Goal: Task Accomplishment & Management: Manage account settings

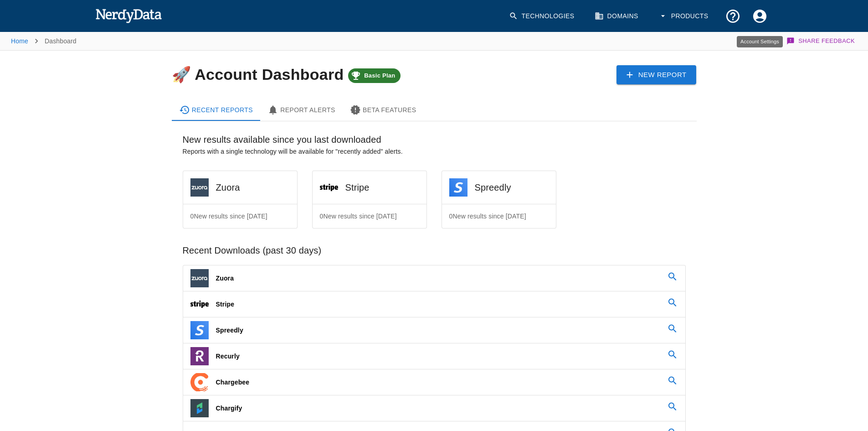
click at [763, 18] on icon "Account Settings" at bounding box center [759, 15] width 13 height 13
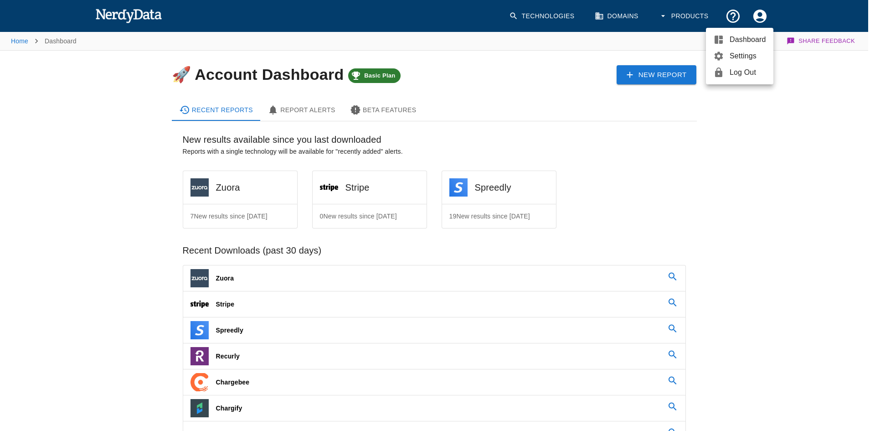
click at [737, 57] on span "Settings" at bounding box center [748, 56] width 36 height 11
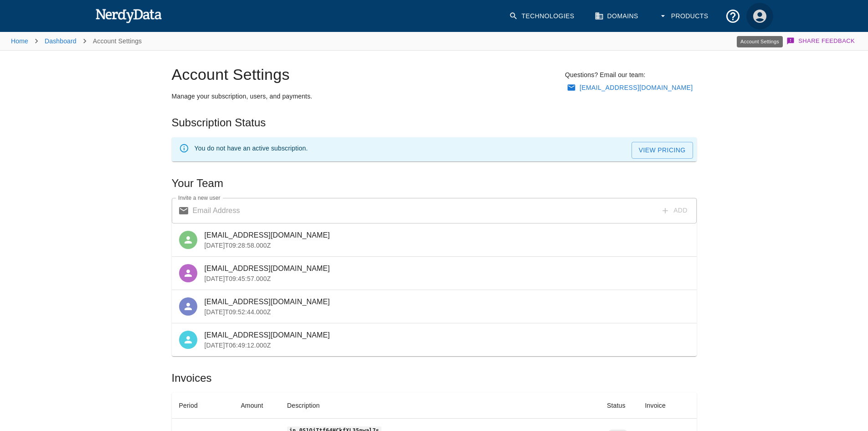
click at [757, 13] on icon "Account Settings" at bounding box center [759, 15] width 13 height 13
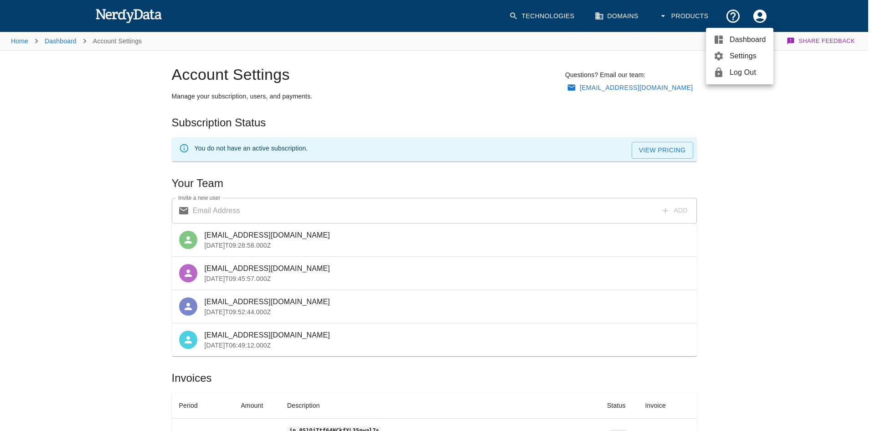
click at [101, 247] on div at bounding box center [437, 215] width 875 height 431
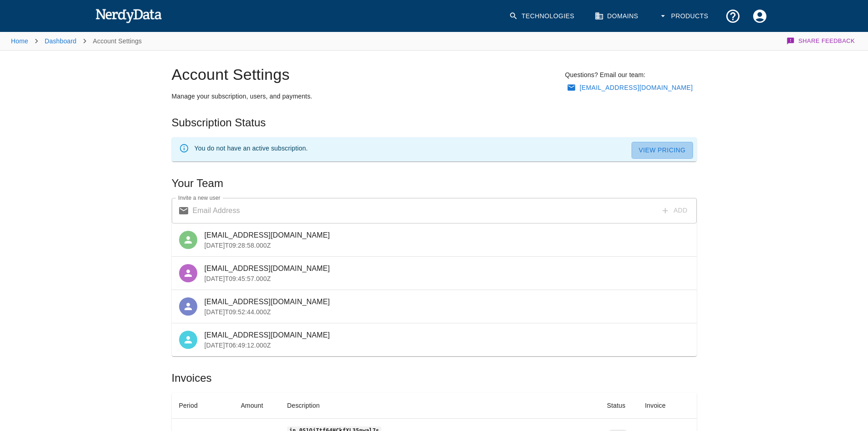
click at [655, 152] on link "View Pricing" at bounding box center [663, 150] width 62 height 17
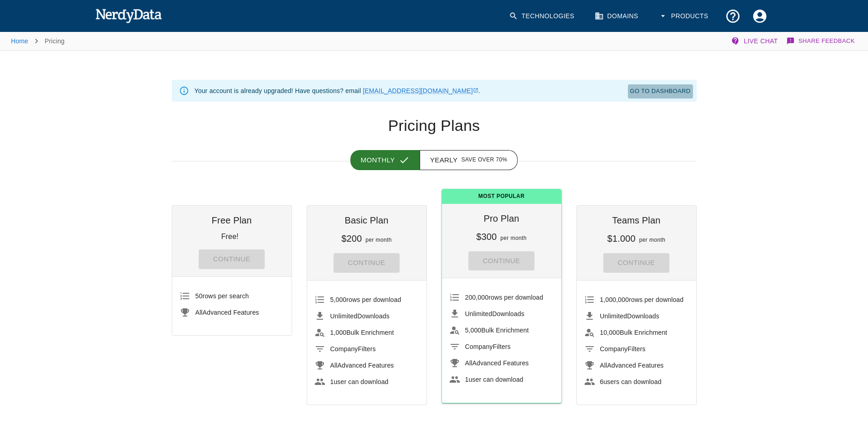
click at [659, 90] on link "Go To Dashboard" at bounding box center [660, 91] width 65 height 14
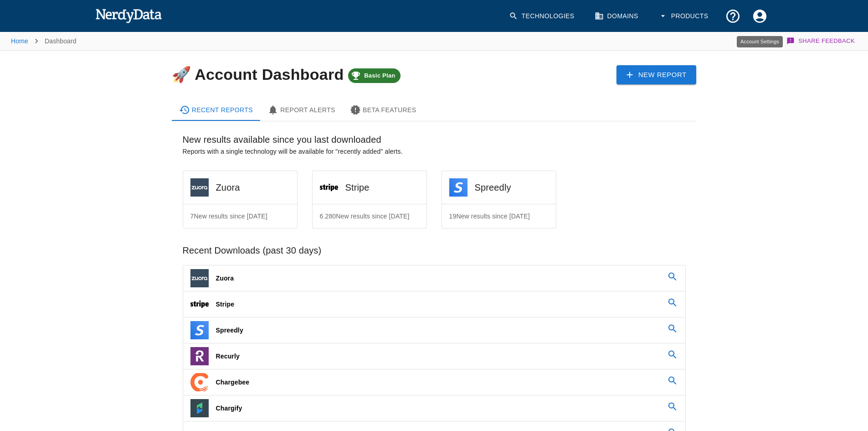
click at [765, 20] on icon "Account Settings" at bounding box center [759, 15] width 13 height 13
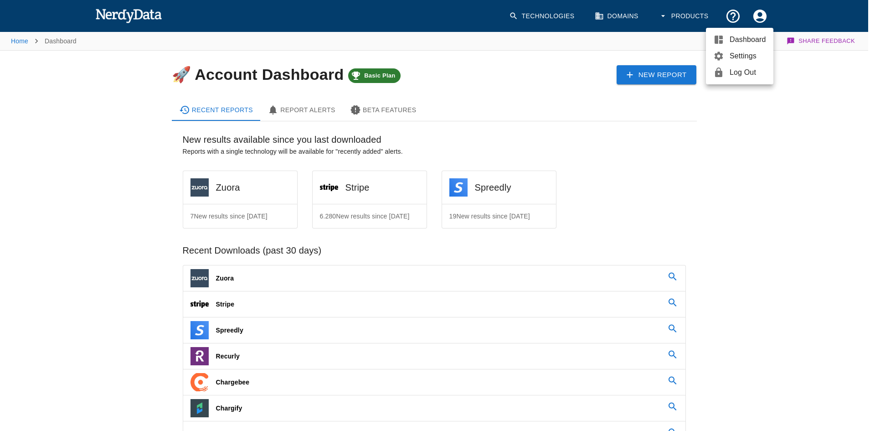
click at [738, 51] on span "Settings" at bounding box center [748, 56] width 36 height 11
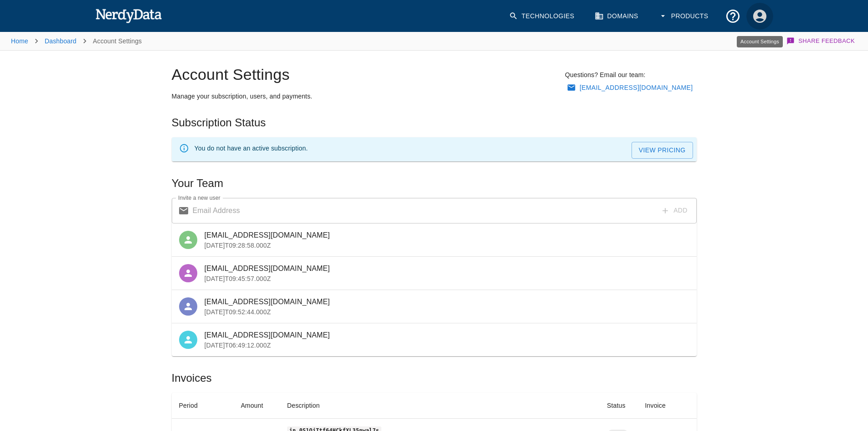
click at [759, 15] on icon "Account Settings" at bounding box center [760, 16] width 16 height 16
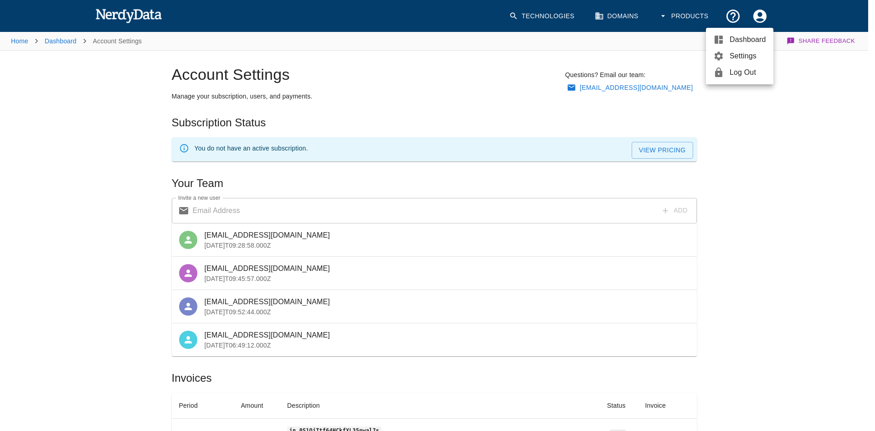
click at [740, 39] on span "Dashboard" at bounding box center [748, 39] width 36 height 11
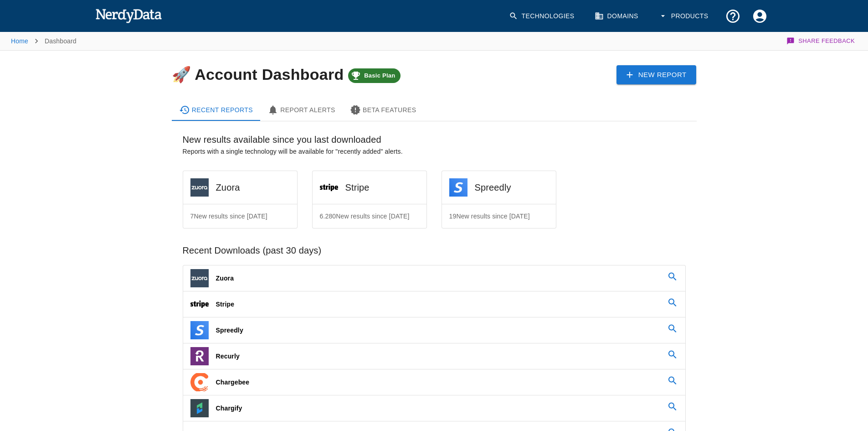
click at [664, 14] on icon "button" at bounding box center [663, 15] width 9 height 9
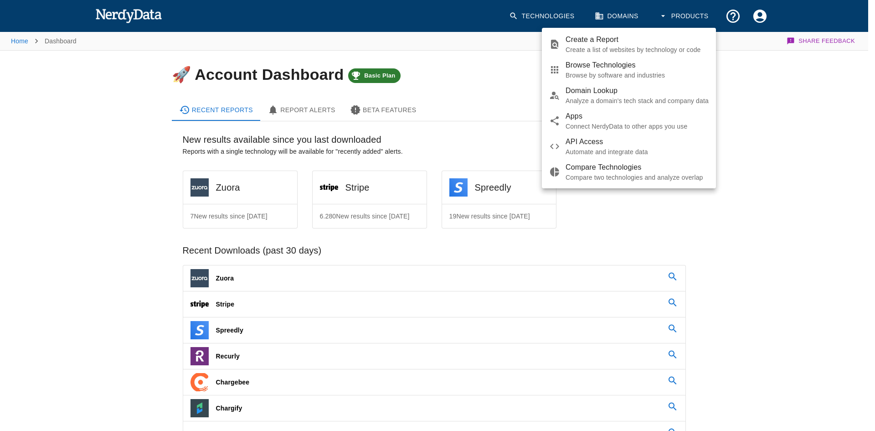
click at [761, 18] on div at bounding box center [437, 215] width 875 height 431
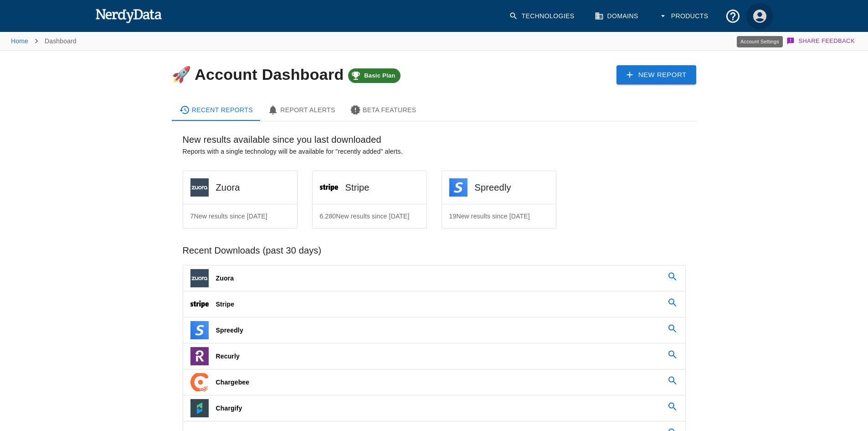
click at [761, 18] on icon "Account Settings" at bounding box center [759, 15] width 13 height 13
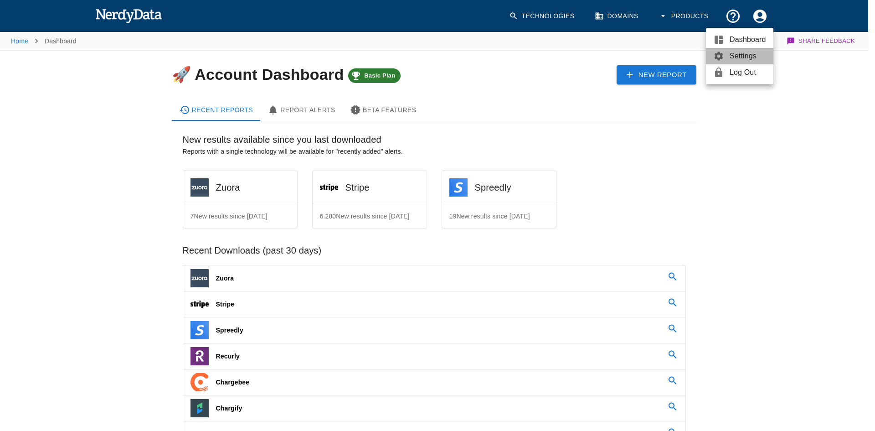
click at [749, 58] on span "Settings" at bounding box center [748, 56] width 36 height 11
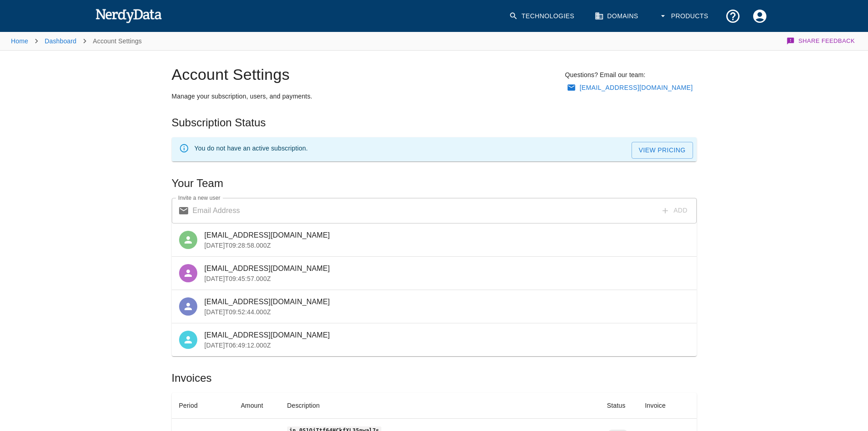
click at [669, 155] on link "View Pricing" at bounding box center [663, 150] width 62 height 17
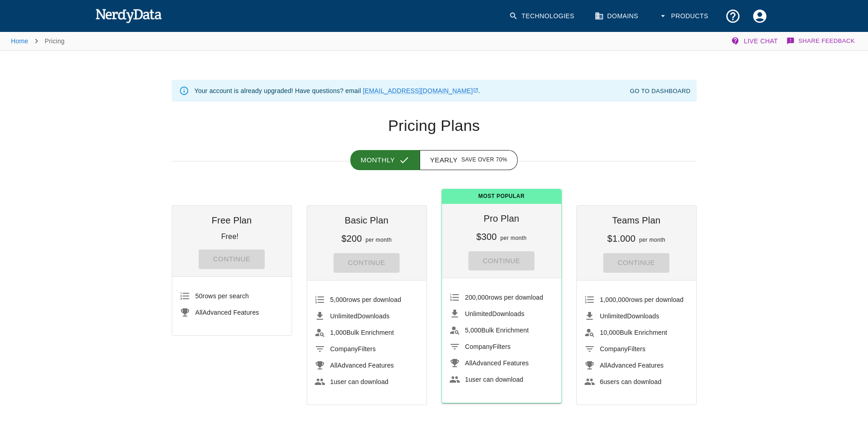
click at [757, 15] on icon "Account Settings" at bounding box center [759, 15] width 13 height 13
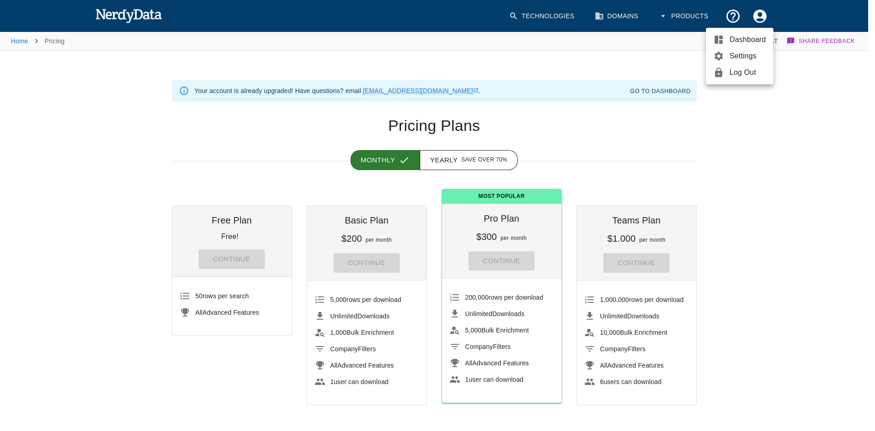
click at [740, 57] on span "Settings" at bounding box center [748, 56] width 36 height 11
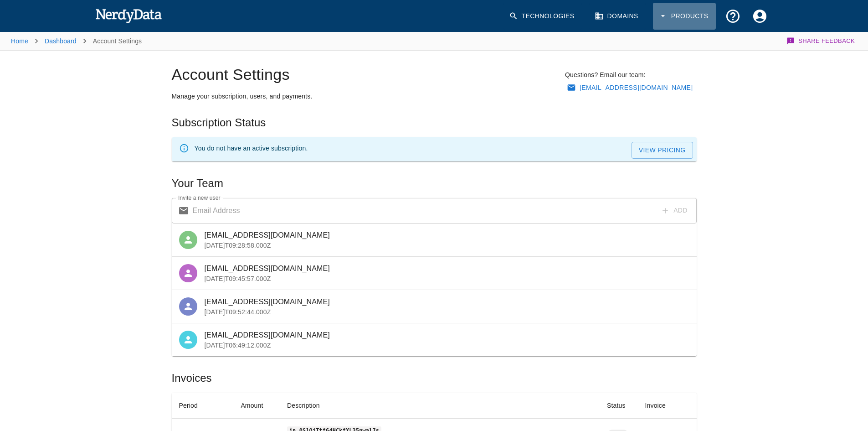
click at [665, 16] on icon "button" at bounding box center [663, 15] width 9 height 9
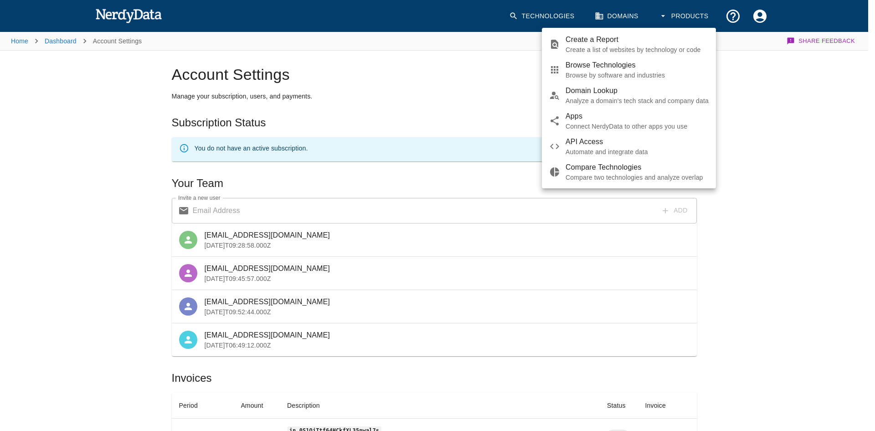
click at [86, 215] on div at bounding box center [437, 215] width 875 height 431
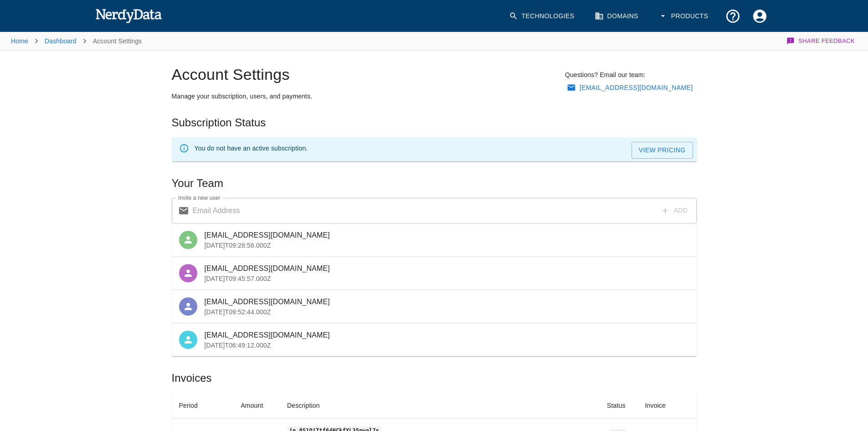
click at [760, 13] on icon "Account Settings" at bounding box center [760, 16] width 16 height 16
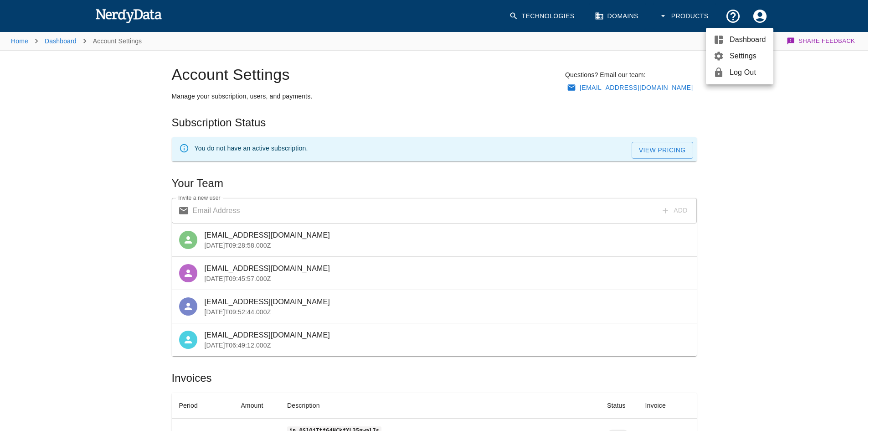
click at [744, 311] on div at bounding box center [437, 215] width 875 height 431
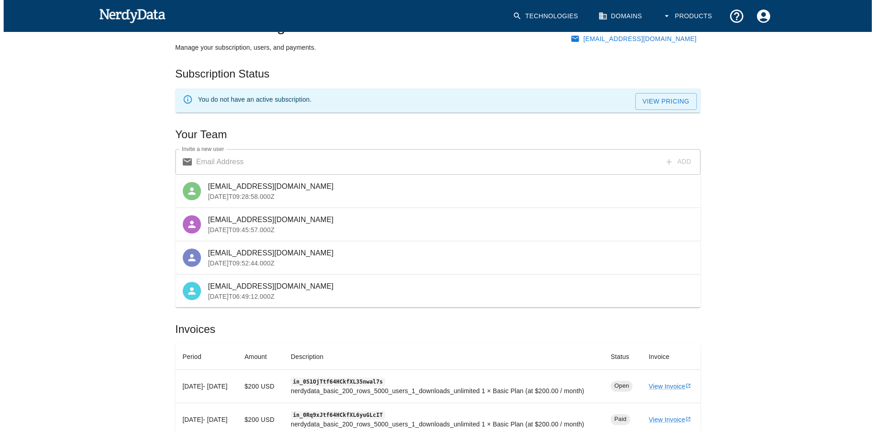
scroll to position [91, 0]
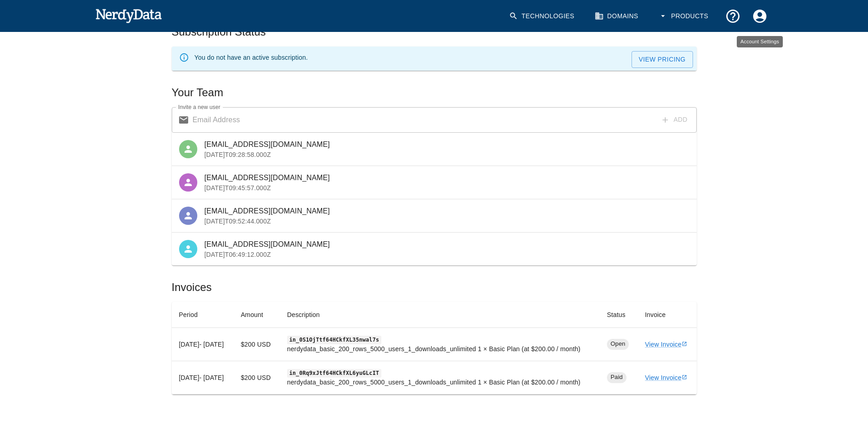
click at [763, 22] on icon "Account Settings" at bounding box center [760, 16] width 16 height 16
